Goal: Transaction & Acquisition: Purchase product/service

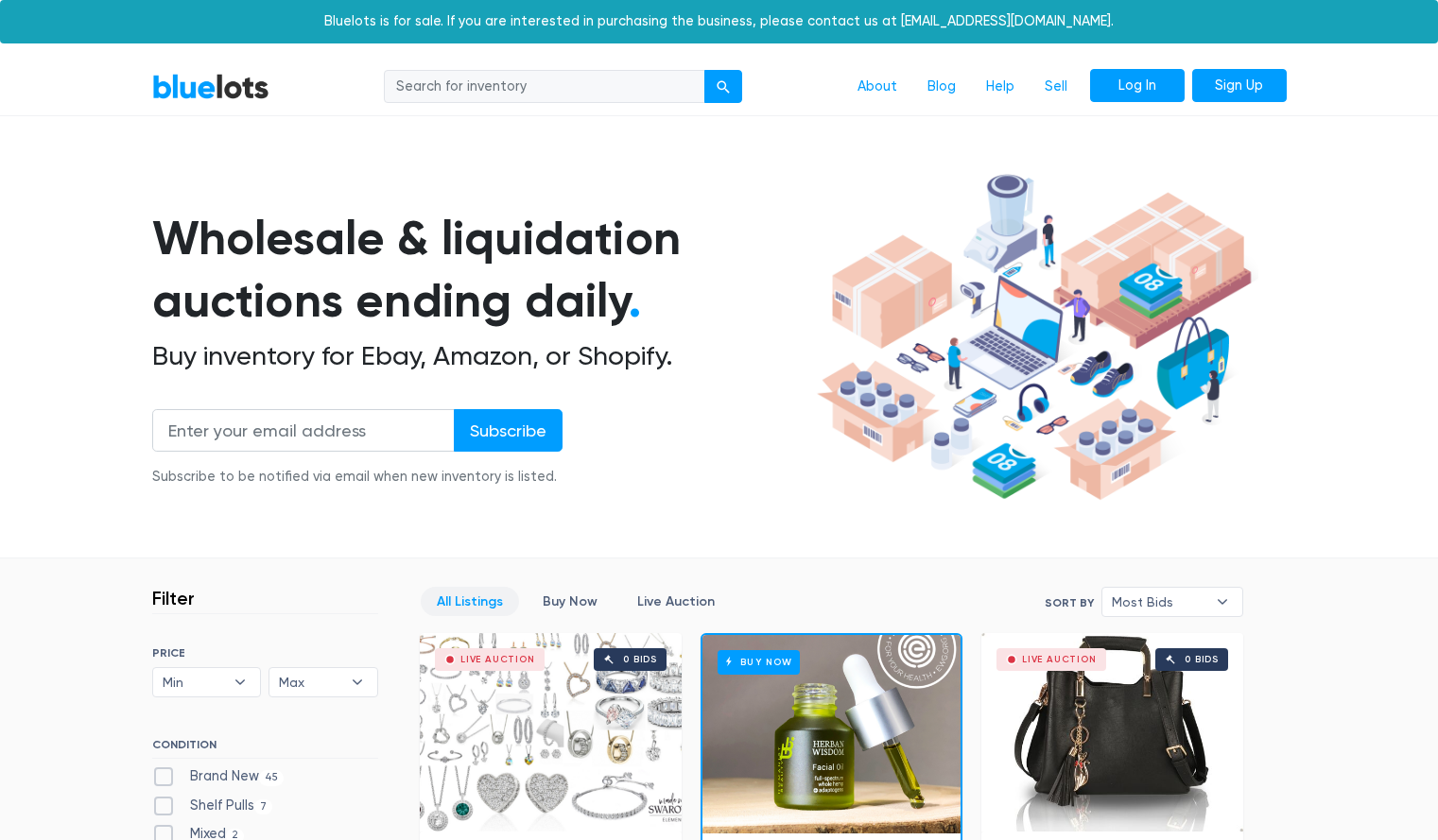
click at [1132, 87] on link "Log In" at bounding box center [1137, 86] width 95 height 34
click at [534, 89] on input "search" at bounding box center [544, 87] width 321 height 34
click at [532, 83] on input "su" at bounding box center [544, 87] width 321 height 34
type input "sunglasses"
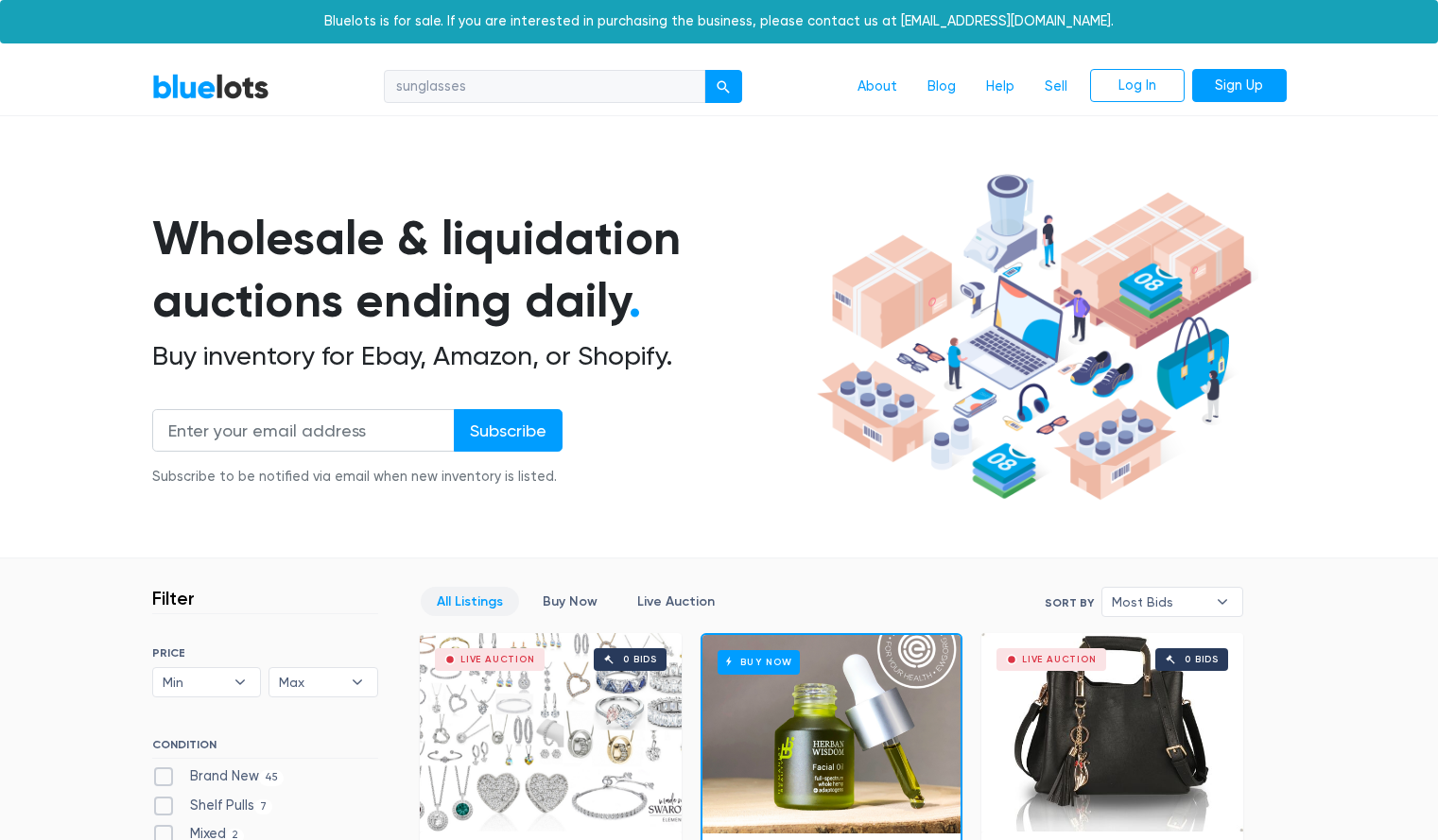
click at [704, 70] on button "submit" at bounding box center [723, 87] width 38 height 34
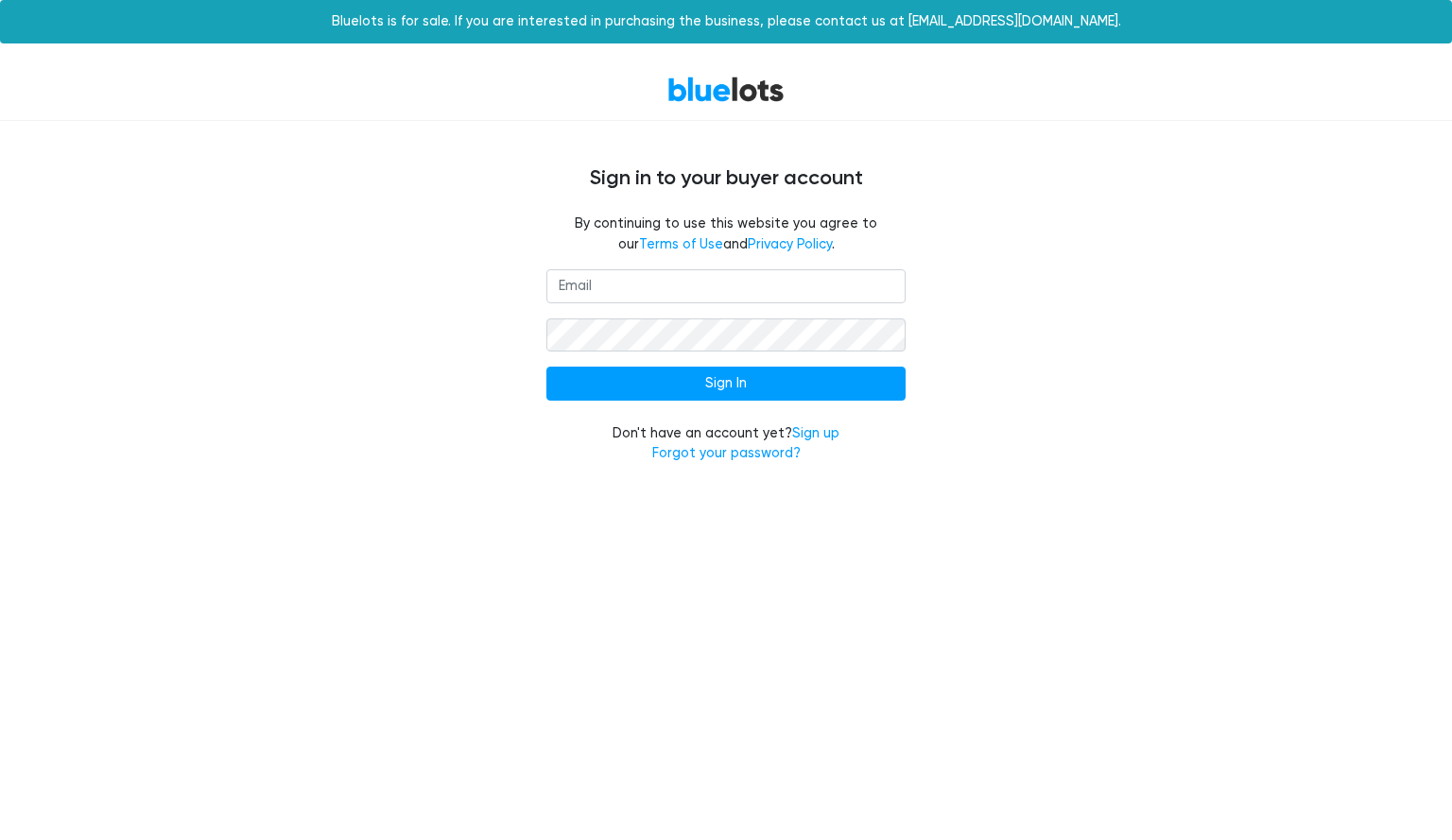
click at [782, 288] on input "email" at bounding box center [726, 286] width 360 height 34
type input "[EMAIL_ADDRESS][DOMAIN_NAME]"
click at [719, 357] on form "nadiarachal@tonisinclairestore.com Sign In Don't have an account yet? Sign up F…" at bounding box center [726, 366] width 360 height 194
click at [546, 366] on input "Sign In" at bounding box center [726, 383] width 360 height 34
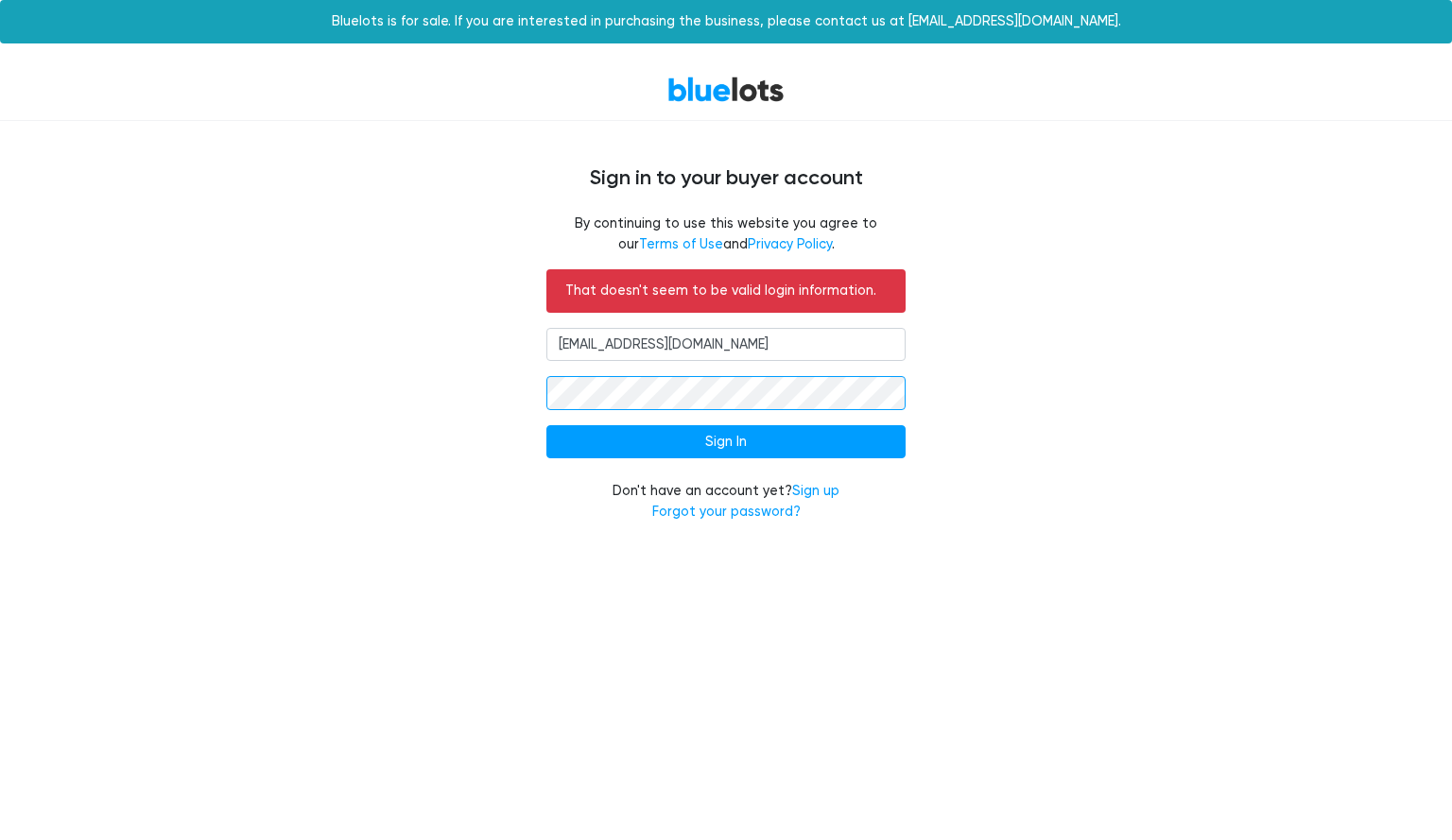
click at [546, 425] on input "Sign In" at bounding box center [726, 441] width 360 height 34
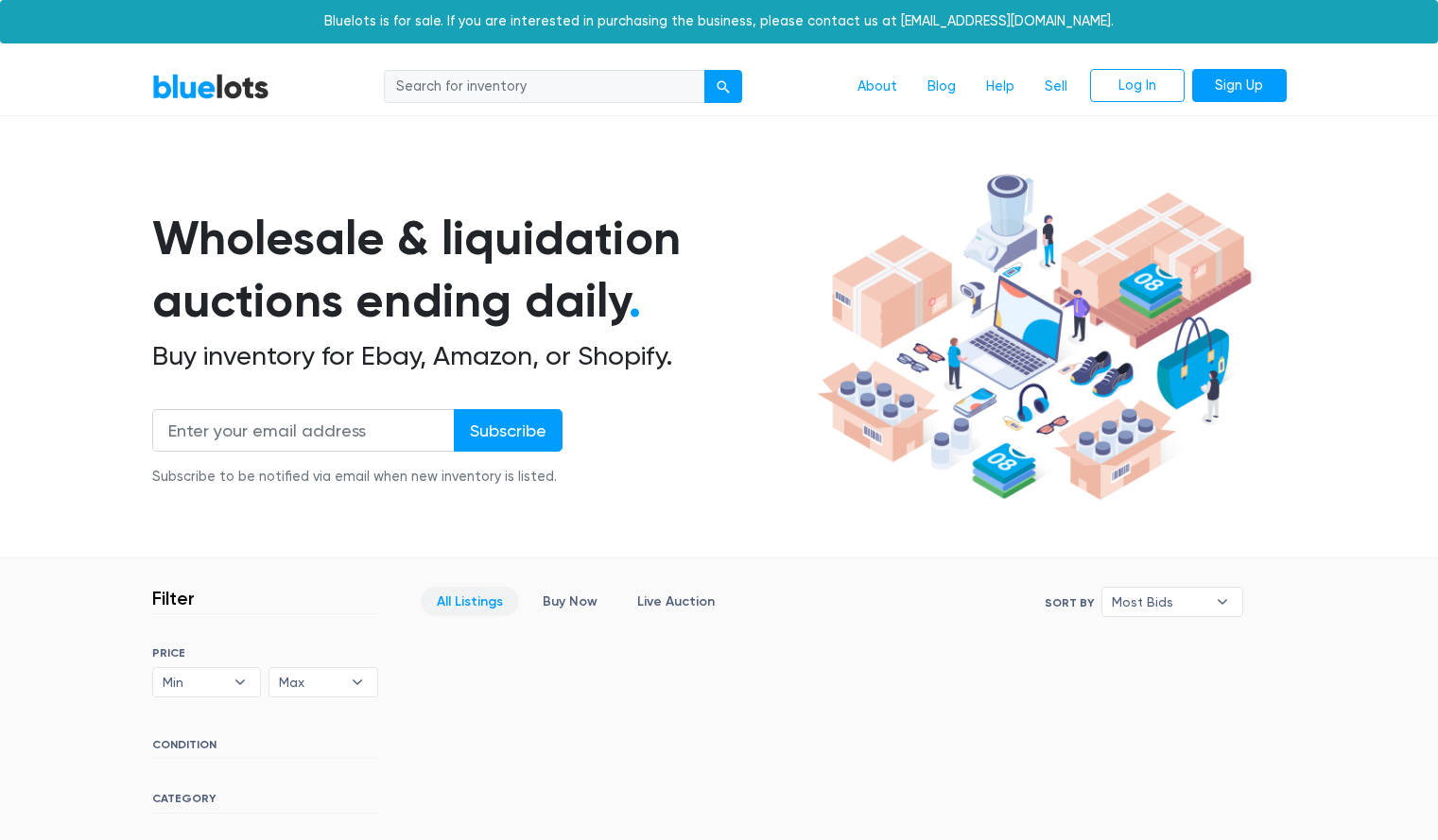
click at [484, 602] on link "All Listings" at bounding box center [470, 602] width 99 height 29
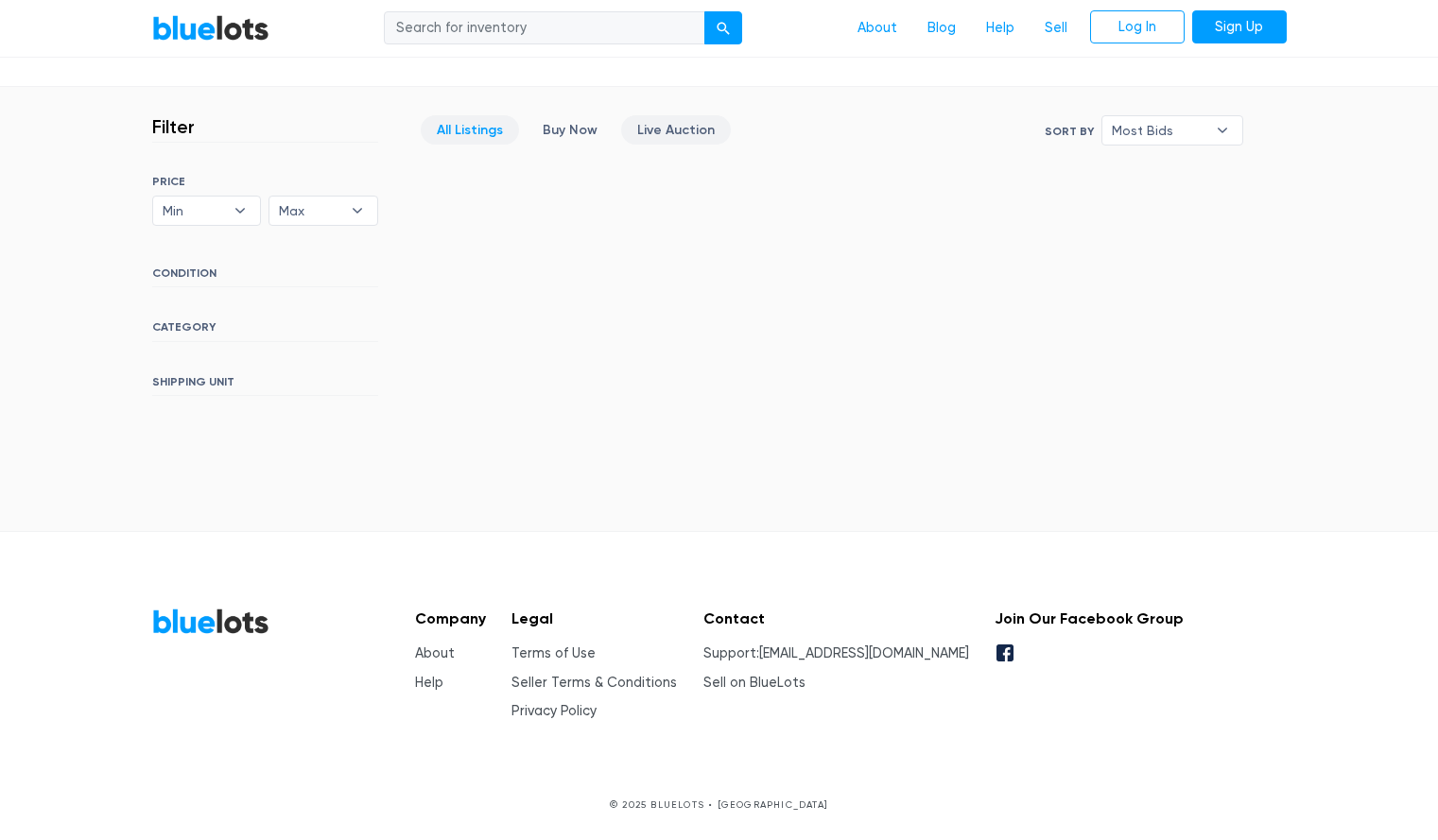
click at [662, 133] on link "Live Auction" at bounding box center [676, 130] width 109 height 29
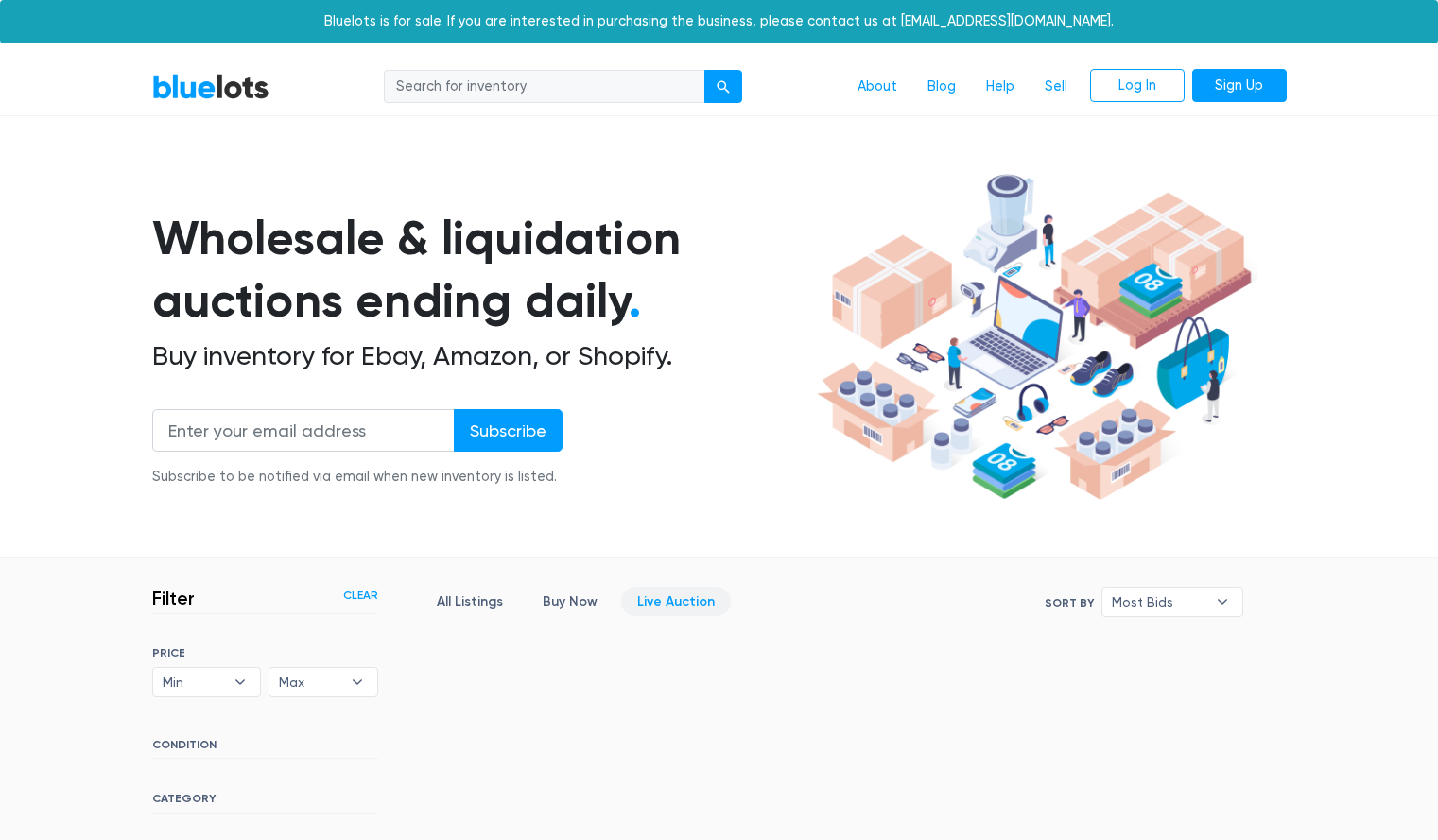
click at [184, 75] on link "BlueLots" at bounding box center [211, 86] width 117 height 27
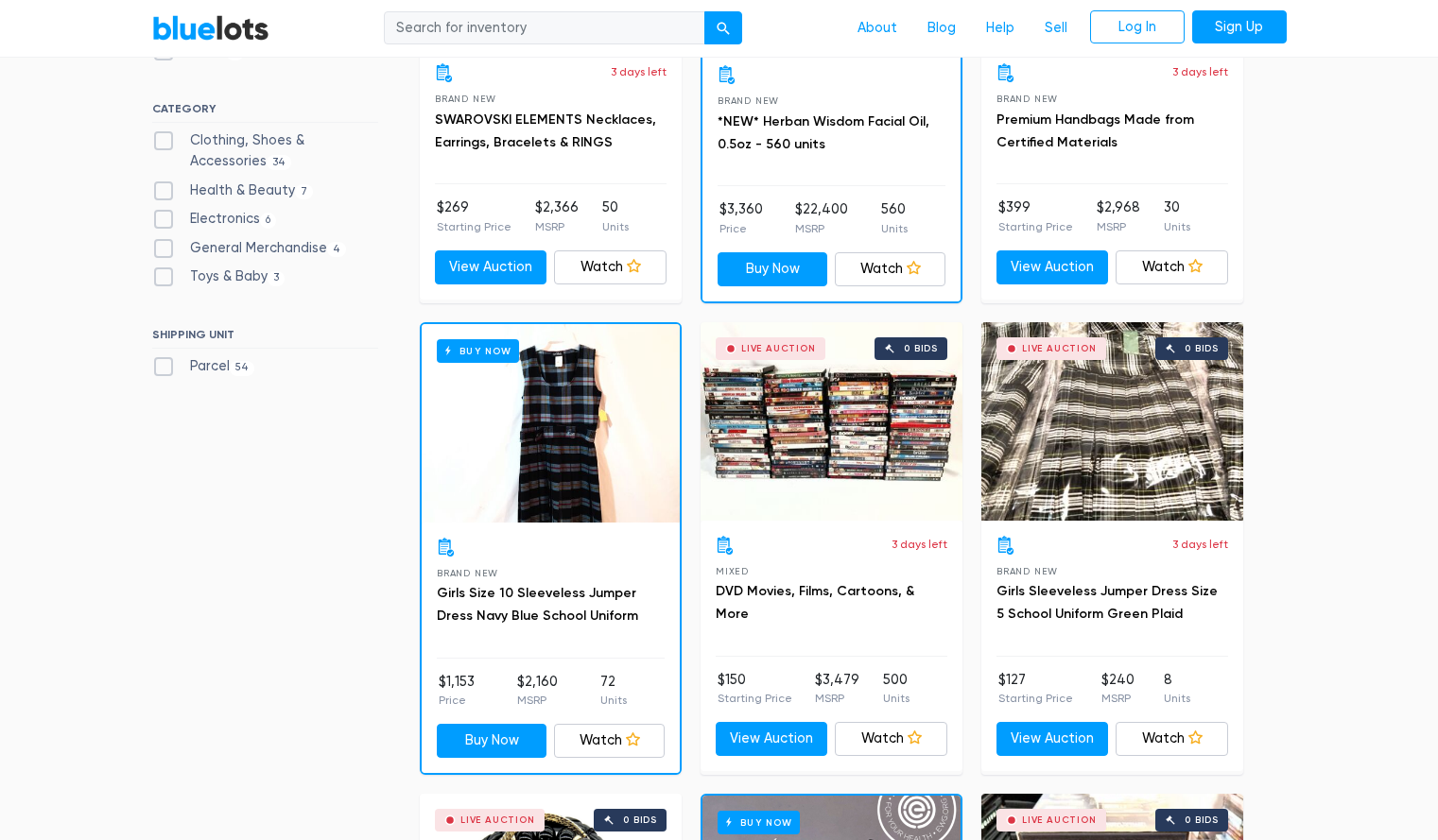
scroll to position [1122, 0]
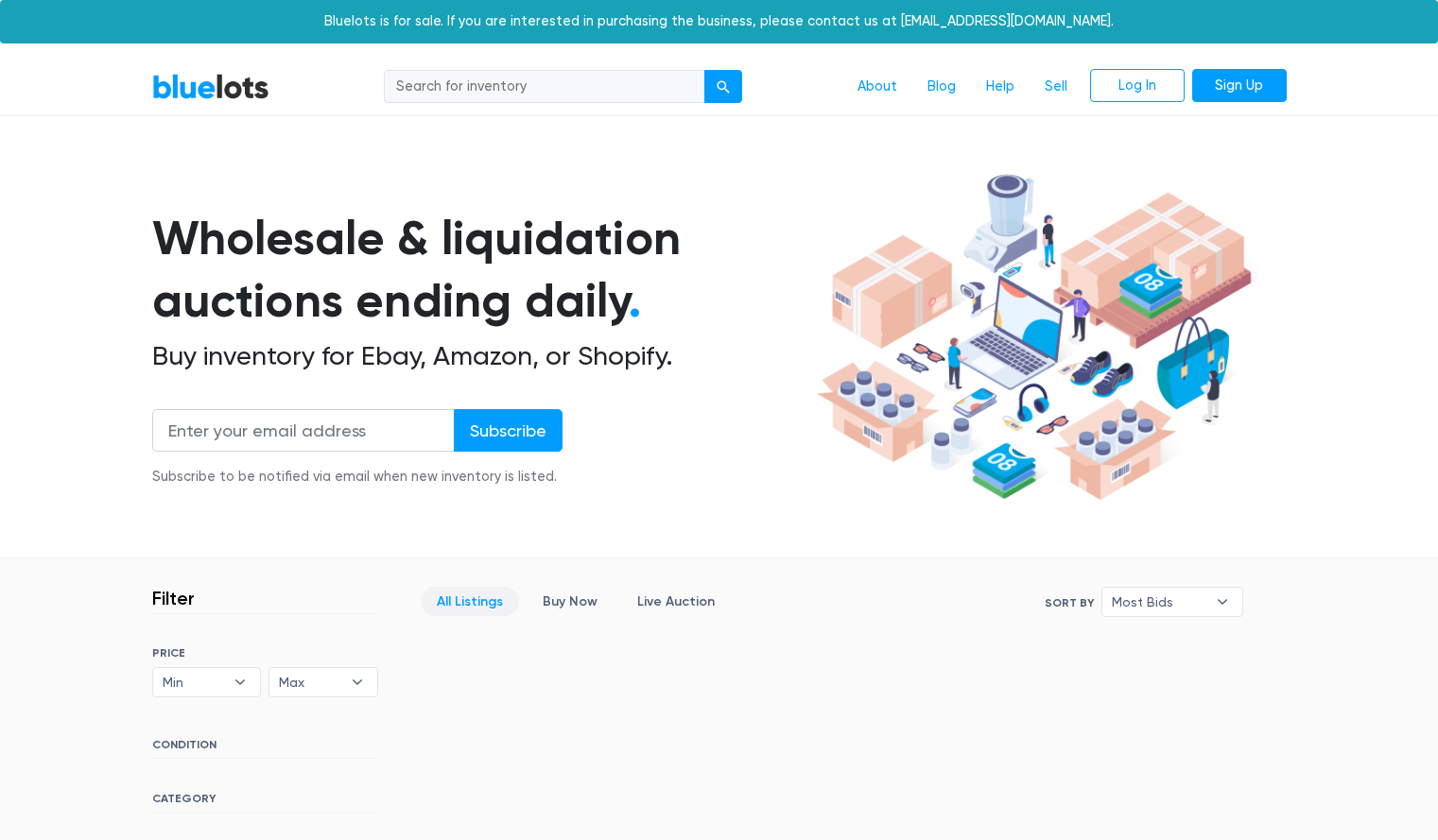
scroll to position [472, 0]
